Goal: Information Seeking & Learning: Check status

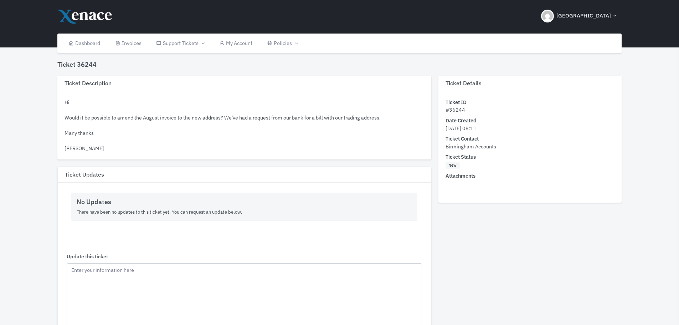
click at [184, 115] on div "Hi Would it be possible to amend the August invoice to the new address? We've h…" at bounding box center [244, 125] width 359 height 54
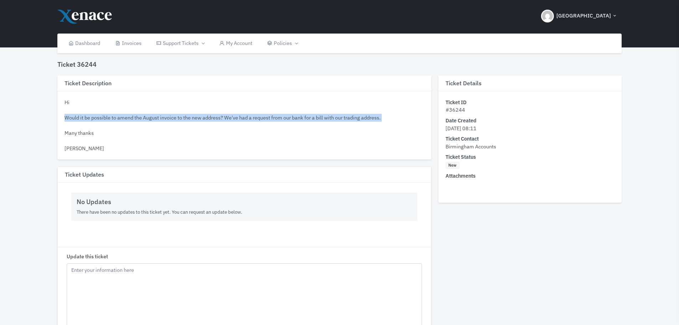
click at [184, 115] on div "Hi Would it be possible to amend the August invoice to the new address? We've h…" at bounding box center [244, 125] width 359 height 54
click at [210, 119] on div "Hi Would it be possible to amend the August invoice to the new address? We've h…" at bounding box center [244, 125] width 359 height 54
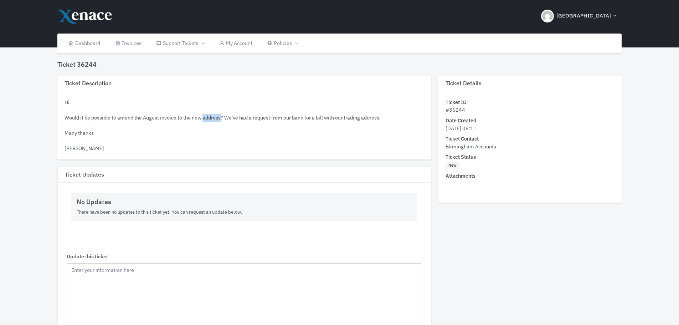
click at [210, 119] on div "Hi Would it be possible to amend the August invoice to the new address? We've h…" at bounding box center [244, 125] width 359 height 54
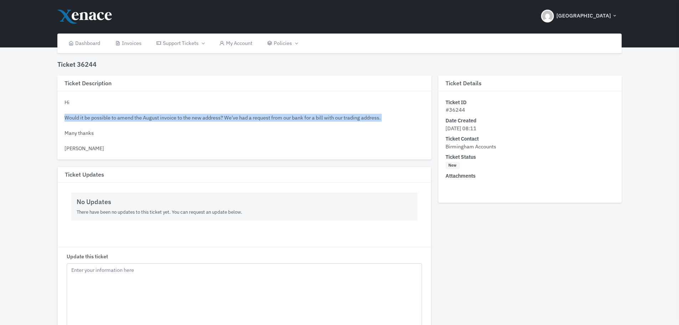
click at [210, 119] on div "Hi Would it be possible to amend the August invoice to the new address? We've h…" at bounding box center [244, 125] width 359 height 54
click at [262, 117] on div "Hi Would it be possible to amend the August invoice to the new address? We've h…" at bounding box center [244, 125] width 359 height 54
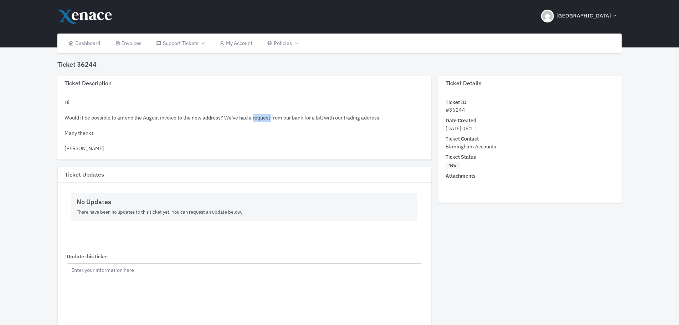
click at [262, 117] on div "Hi Would it be possible to amend the August invoice to the new address? We've h…" at bounding box center [244, 125] width 359 height 54
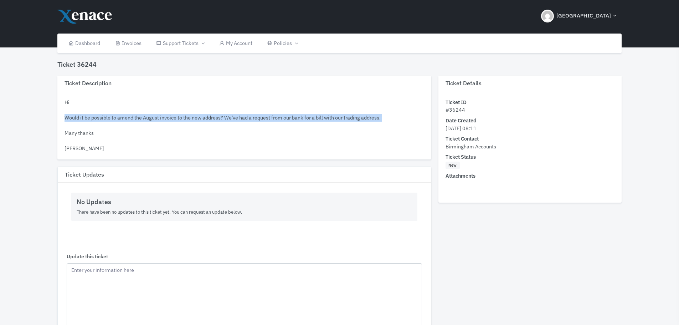
click at [262, 117] on div "Hi Would it be possible to amend the August invoice to the new address? We've h…" at bounding box center [244, 125] width 359 height 54
click at [283, 117] on div "Hi Would it be possible to amend the August invoice to the new address? We've h…" at bounding box center [244, 125] width 359 height 54
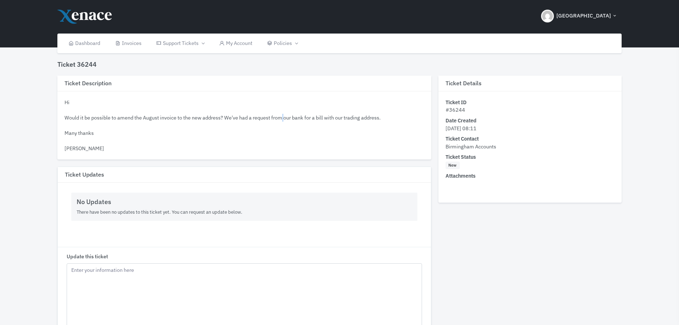
click at [283, 117] on div "Hi Would it be possible to amend the August invoice to the new address? We've h…" at bounding box center [244, 125] width 359 height 54
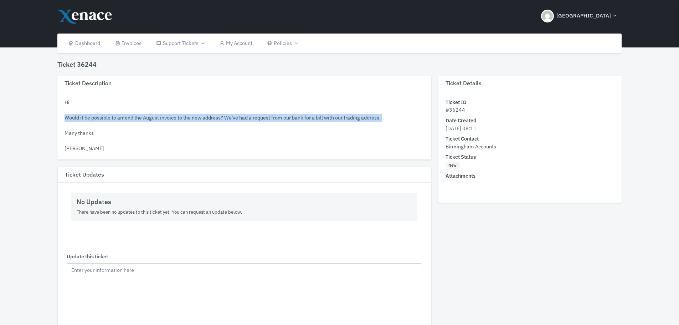
click at [283, 117] on div "Hi Would it be possible to amend the August invoice to the new address? We've h…" at bounding box center [244, 125] width 359 height 54
click at [331, 118] on div "Hi Would it be possible to amend the August invoice to the new address? We've h…" at bounding box center [244, 125] width 359 height 54
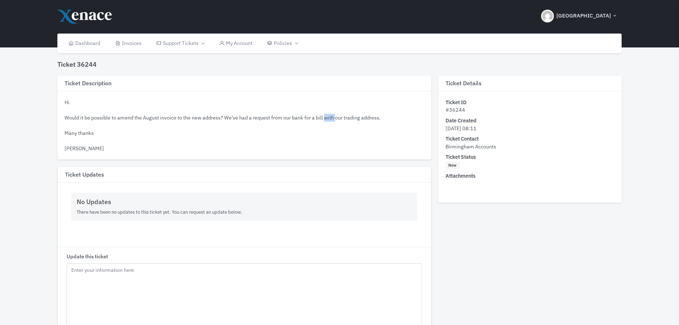
click at [331, 118] on div "Hi Would it be possible to amend the August invoice to the new address? We've h…" at bounding box center [244, 125] width 359 height 54
click at [360, 118] on div "Hi Would it be possible to amend the August invoice to the new address? We've h…" at bounding box center [244, 125] width 359 height 54
click at [375, 118] on div "Hi Would it be possible to amend the August invoice to the new address? We've h…" at bounding box center [244, 125] width 359 height 54
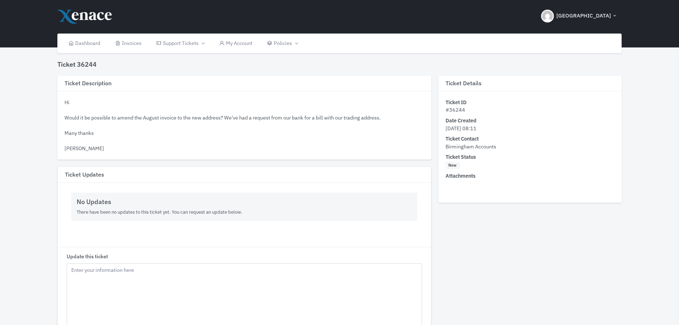
click at [477, 127] on span "[DATE] 08:11" at bounding box center [461, 128] width 31 height 7
click at [477, 128] on span "[DATE] 08:11" at bounding box center [461, 128] width 31 height 7
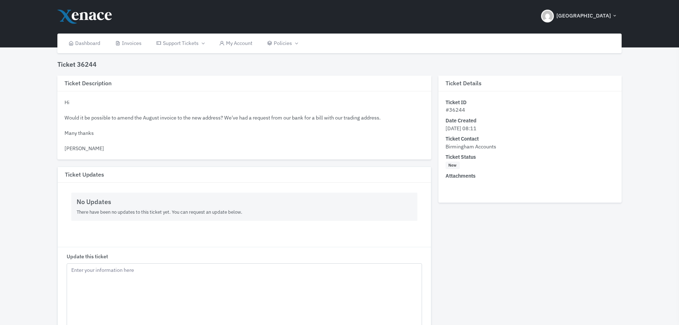
click at [477, 128] on span "[DATE] 08:11" at bounding box center [461, 128] width 31 height 7
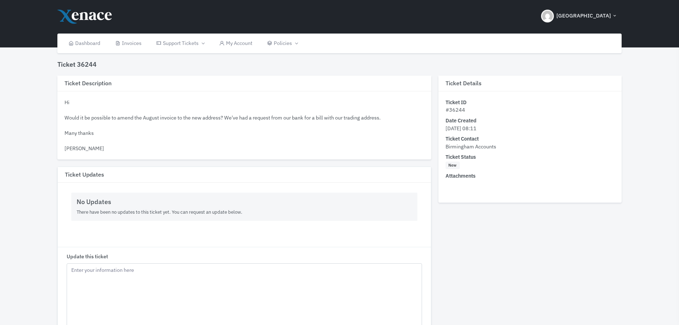
click at [477, 127] on span "[DATE] 08:11" at bounding box center [461, 128] width 31 height 7
click at [477, 128] on span "[DATE] 08:11" at bounding box center [461, 128] width 31 height 7
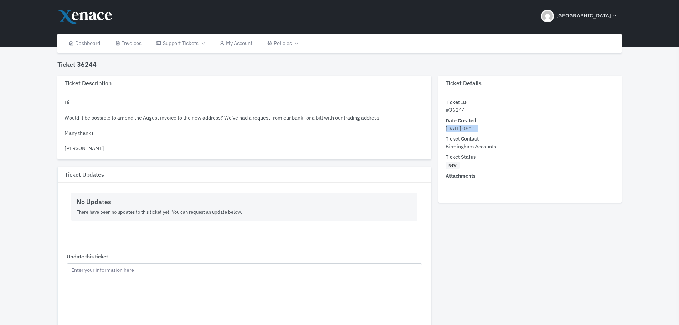
click at [477, 128] on span "[DATE] 08:11" at bounding box center [461, 128] width 31 height 7
click at [477, 129] on span "[DATE] 08:11" at bounding box center [461, 128] width 31 height 7
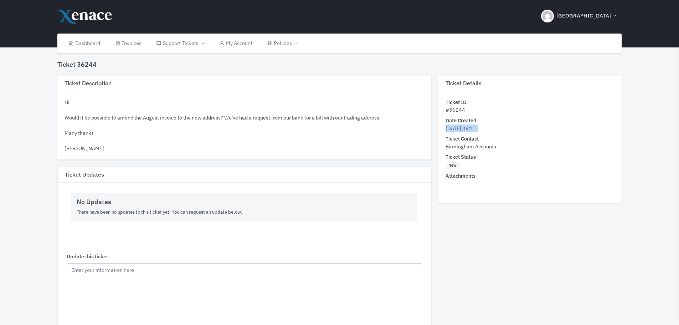
click at [477, 129] on span "[DATE] 08:11" at bounding box center [461, 128] width 31 height 7
